Goal: Transaction & Acquisition: Purchase product/service

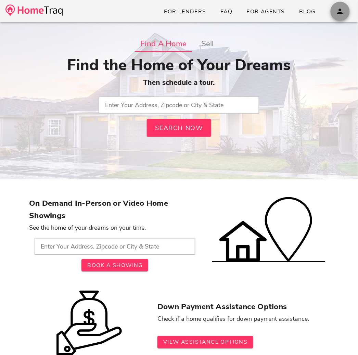
click at [339, 13] on icon "button" at bounding box center [340, 11] width 8 height 8
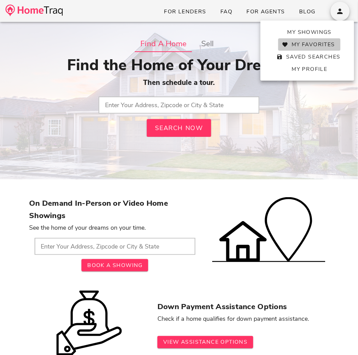
click at [318, 44] on span "My Favorites" at bounding box center [309, 45] width 51 height 8
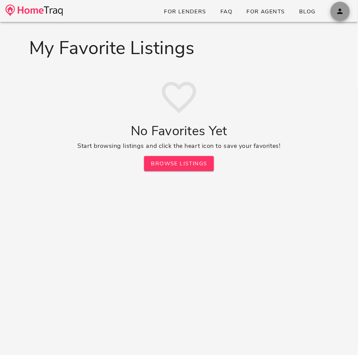
click at [340, 8] on icon "button" at bounding box center [340, 11] width 8 height 8
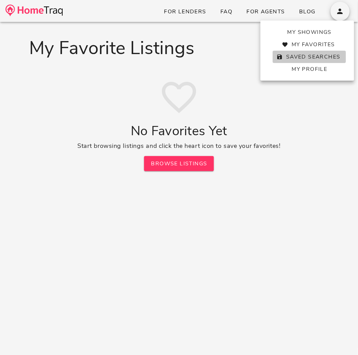
click at [308, 56] on span "Saved Searches" at bounding box center [309, 57] width 62 height 8
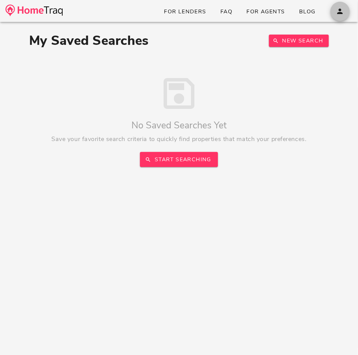
click at [339, 14] on icon "button" at bounding box center [340, 11] width 8 height 8
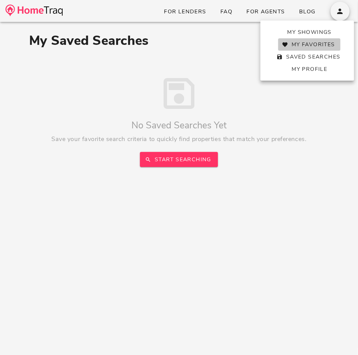
click at [310, 41] on span "My Favorites" at bounding box center [309, 45] width 51 height 8
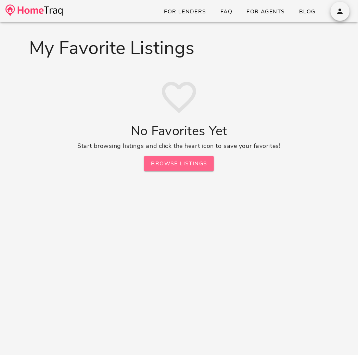
click at [166, 164] on span "Browse Listings" at bounding box center [179, 164] width 56 height 8
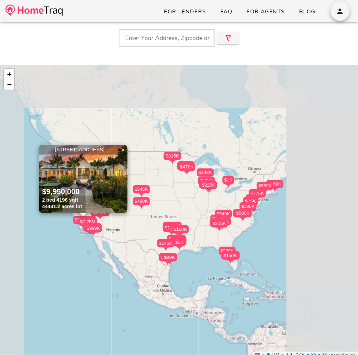
click at [165, 82] on div "$350K $545K $419K $33K $2K $1.59M $5.00M $490K $260K $2.50M $150K $340K $145K $…" at bounding box center [179, 211] width 358 height 293
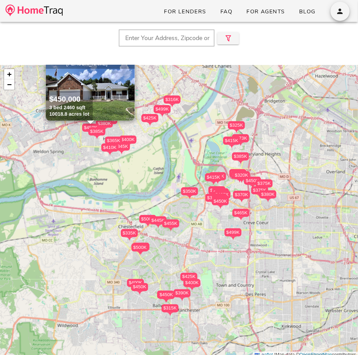
click at [197, 61] on div "Close $350K $455K $445K $500K $399K $485K $450K $450K $415K $450K $450K $350K +" at bounding box center [179, 199] width 358 height 355
click at [225, 38] on icon "button" at bounding box center [228, 38] width 8 height 8
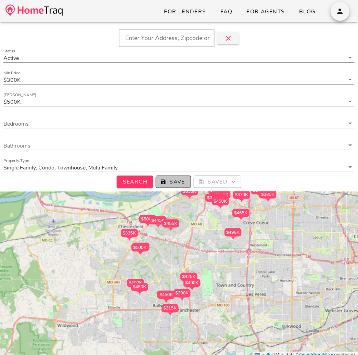
click at [166, 182] on icon "button" at bounding box center [163, 182] width 6 height 6
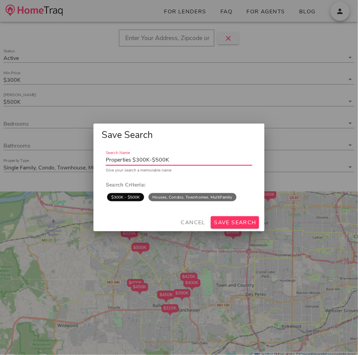
drag, startPoint x: 130, startPoint y: 159, endPoint x: 100, endPoint y: 158, distance: 30.1
click at [111, 158] on input "Properties $300K-$500K" at bounding box center [179, 159] width 146 height 11
type input "St. Charles $300K-$500K"
click at [223, 223] on span "Save Search" at bounding box center [235, 223] width 43 height 8
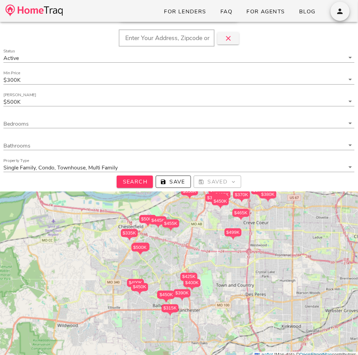
click at [146, 247] on div "$500K" at bounding box center [139, 247] width 17 height 8
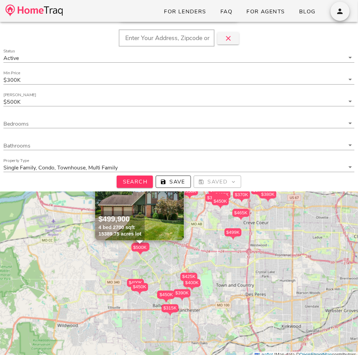
click at [144, 218] on div "$499,900 4 bed 2700 sqft 15389.75 acres lot" at bounding box center [120, 226] width 50 height 30
click at [339, 11] on icon "button" at bounding box center [340, 11] width 8 height 8
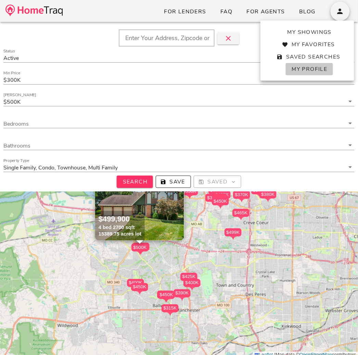
click at [313, 74] on link "My Profile" at bounding box center [309, 69] width 47 height 12
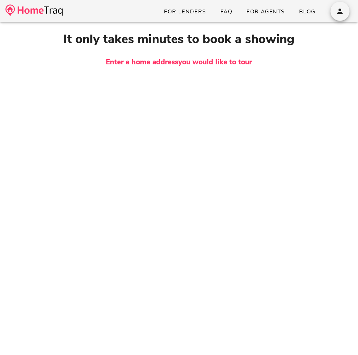
click at [182, 102] on div "It only takes minutes to book a showing Enter a home address you would like to …" at bounding box center [179, 154] width 300 height 248
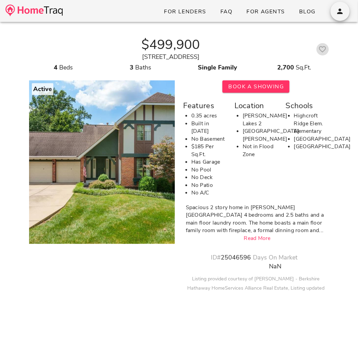
click at [324, 47] on icon "button" at bounding box center [323, 49] width 8 height 8
click at [339, 10] on icon "button" at bounding box center [340, 11] width 8 height 8
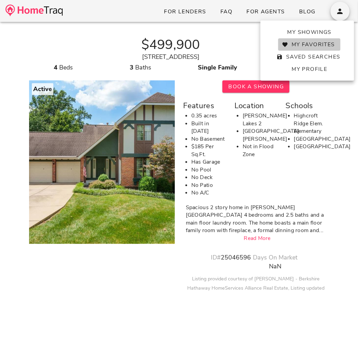
click at [326, 39] on link "My Favorites" at bounding box center [309, 44] width 62 height 12
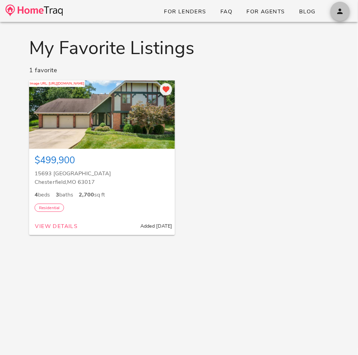
click at [338, 16] on button "button" at bounding box center [340, 11] width 19 height 19
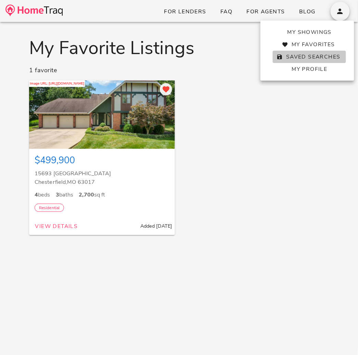
click at [300, 61] on link "Saved Searches" at bounding box center [309, 57] width 73 height 12
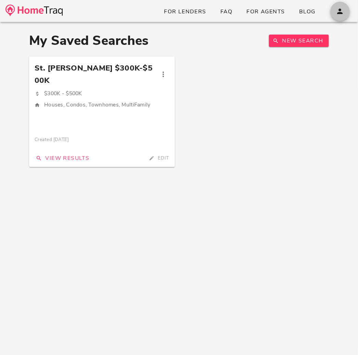
click at [343, 11] on icon "button" at bounding box center [340, 11] width 8 height 8
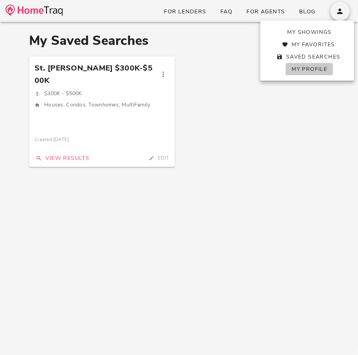
click at [301, 65] on link "My Profile" at bounding box center [309, 69] width 47 height 12
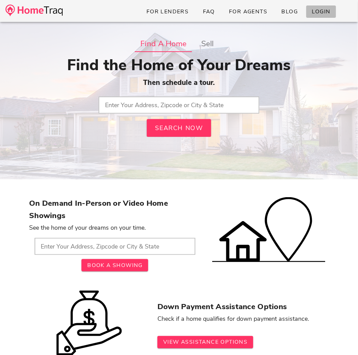
click at [317, 10] on span "Login" at bounding box center [321, 12] width 19 height 8
click at [334, 8] on span "button" at bounding box center [340, 11] width 19 height 8
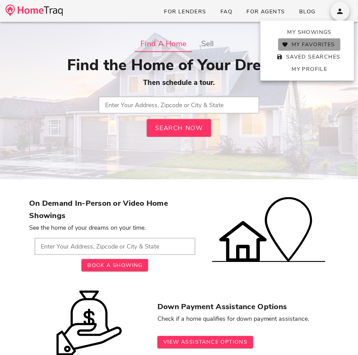
click at [318, 45] on span "My Favorites" at bounding box center [309, 45] width 51 height 8
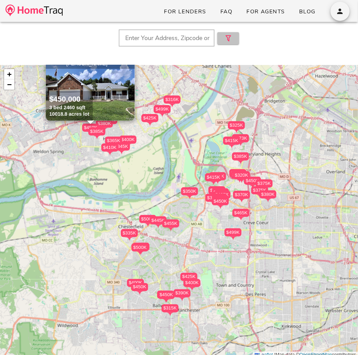
click at [234, 34] on button "button" at bounding box center [228, 38] width 22 height 12
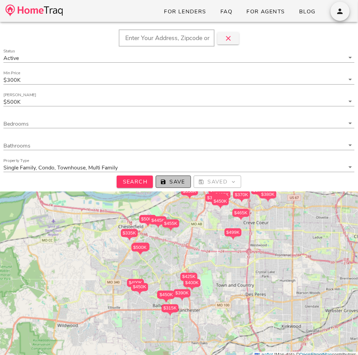
click at [171, 181] on span "Save" at bounding box center [174, 182] width 24 height 8
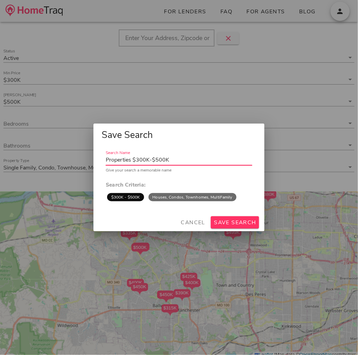
drag, startPoint x: 131, startPoint y: 162, endPoint x: 46, endPoint y: 162, distance: 85.6
click at [48, 162] on div "For Lenders FAQ For Agents Blog Status Active Min Price $300K Max Price $500K B…" at bounding box center [179, 214] width 358 height 429
type input "St. [PERSON_NAME] $300K-$500K"
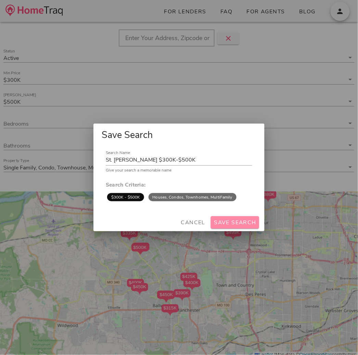
click at [258, 226] on button "Save Search" at bounding box center [235, 222] width 48 height 12
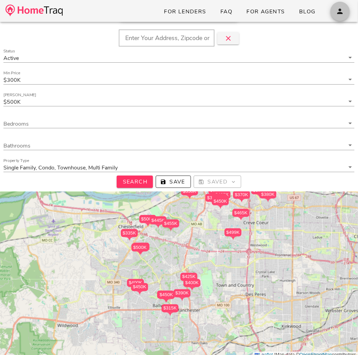
click at [340, 11] on icon "button" at bounding box center [340, 11] width 8 height 8
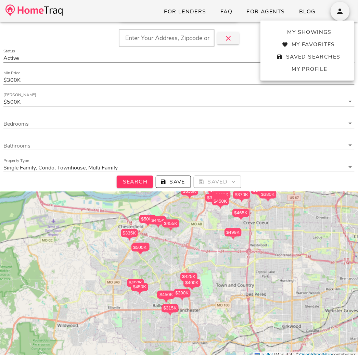
click at [240, 211] on div "$465K" at bounding box center [240, 213] width 17 height 8
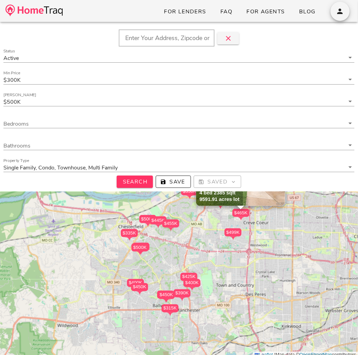
click at [214, 194] on div "4 bed 2385 sqft" at bounding box center [220, 193] width 40 height 7
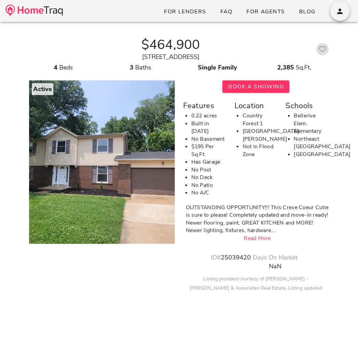
click at [324, 49] on icon "button" at bounding box center [323, 49] width 8 height 8
click at [335, 13] on span "button" at bounding box center [340, 11] width 19 height 8
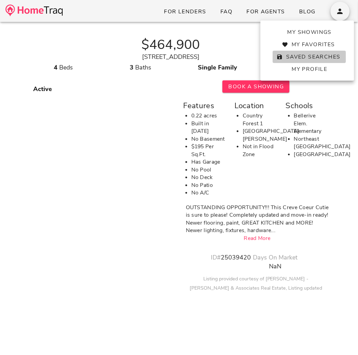
click at [320, 53] on link "Saved Searches" at bounding box center [309, 57] width 73 height 12
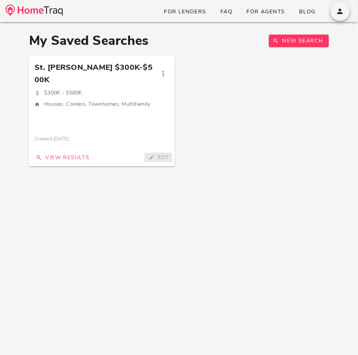
click at [158, 154] on span "Edit" at bounding box center [158, 157] width 22 height 7
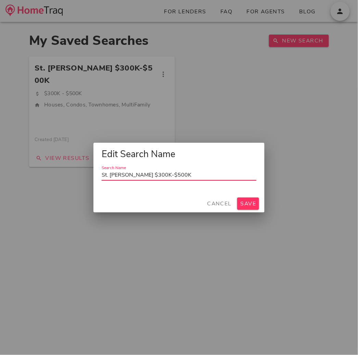
drag, startPoint x: 127, startPoint y: 175, endPoint x: 113, endPoint y: 174, distance: 14.8
click at [118, 175] on input "St. Charles $300K-$500K" at bounding box center [179, 174] width 155 height 11
type input "St. Louis $300K-$500K"
click at [250, 206] on span "Save" at bounding box center [248, 204] width 16 height 8
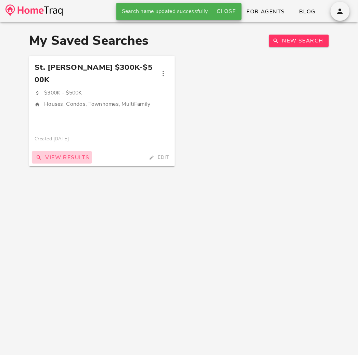
click at [82, 154] on span "View Results" at bounding box center [62, 158] width 55 height 8
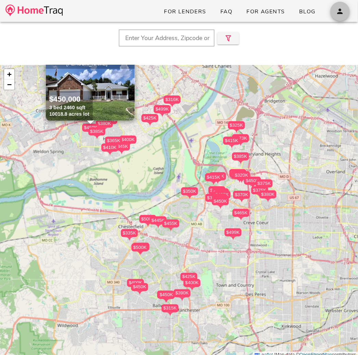
click at [332, 13] on span "button" at bounding box center [340, 11] width 19 height 8
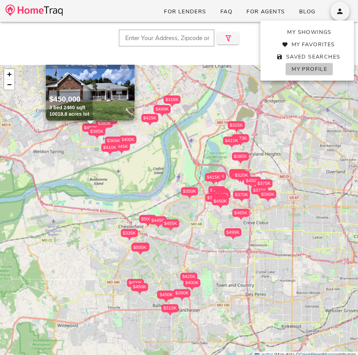
click at [308, 67] on span "My Profile" at bounding box center [309, 69] width 36 height 8
